Goal: Task Accomplishment & Management: Manage account settings

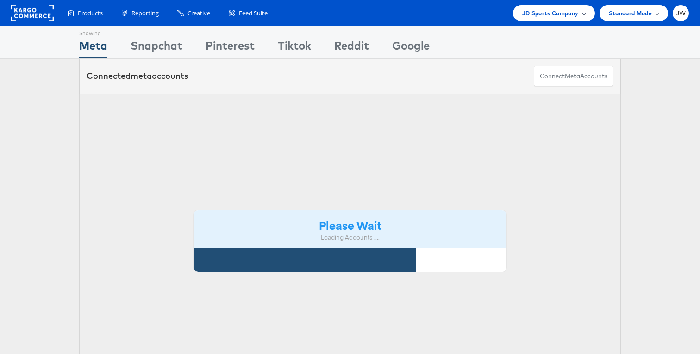
click at [558, 13] on span "JD Sports Company" at bounding box center [550, 13] width 57 height 10
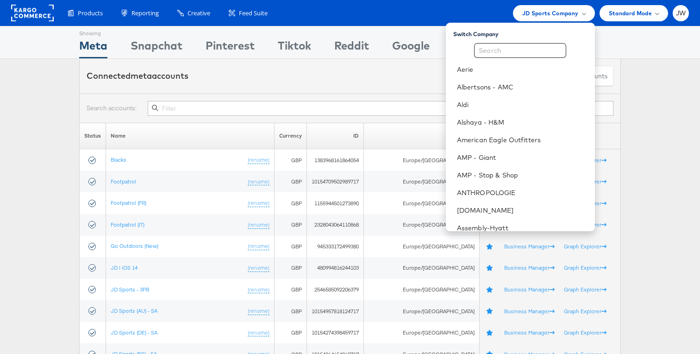
click at [541, 42] on div "Switch Company Aerie Albertsons - AMC Aldi Alshaya - H&M American Eagle Outfitt…" at bounding box center [520, 127] width 149 height 208
click at [502, 159] on link "AMP - Giant" at bounding box center [522, 157] width 131 height 9
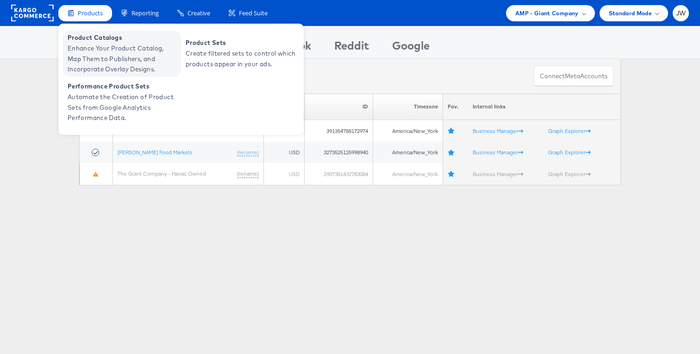
click at [87, 48] on span "Enhance Your Product Catalog, Map Them to Publishers, and Incorporate Overlay D…" at bounding box center [123, 58] width 111 height 31
